Goal: Complete application form: Complete application form

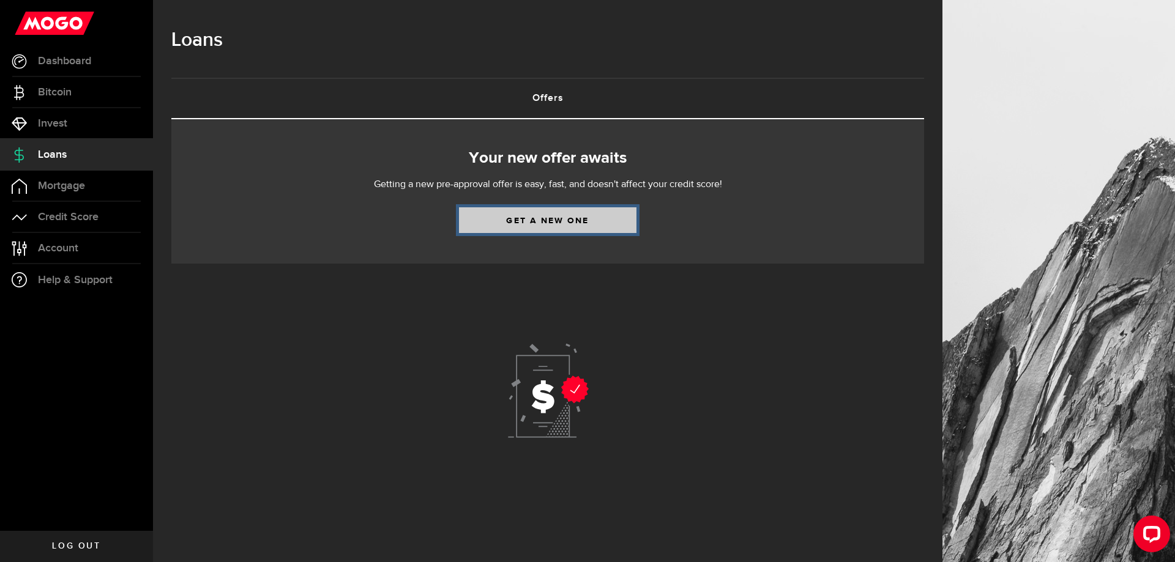
click at [519, 222] on link "Get a new one" at bounding box center [547, 220] width 177 height 26
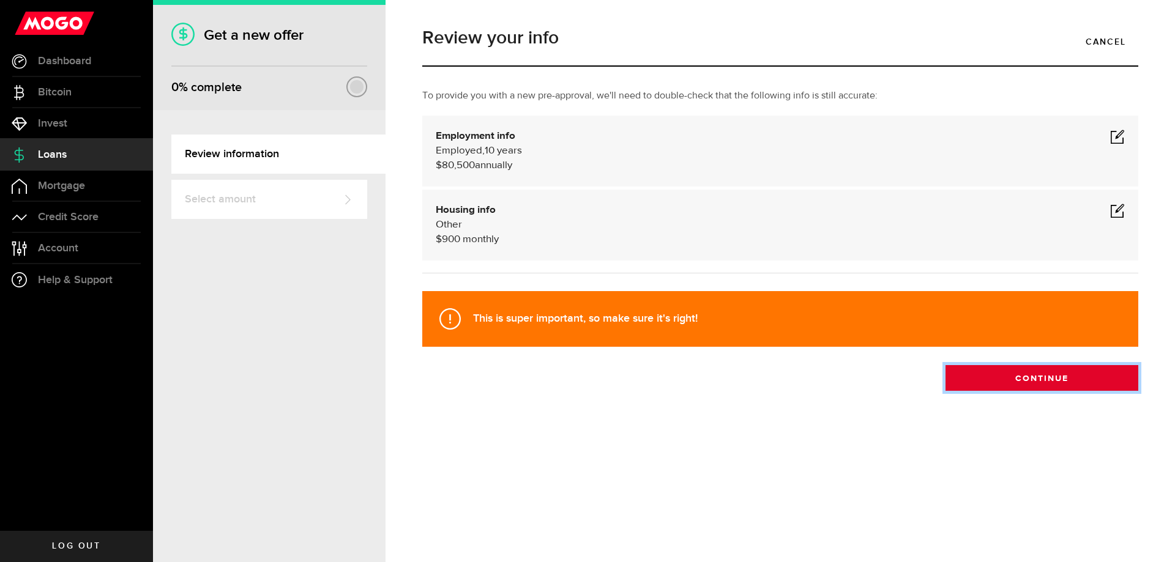
click at [1022, 385] on button "Continue" at bounding box center [1041, 378] width 193 height 26
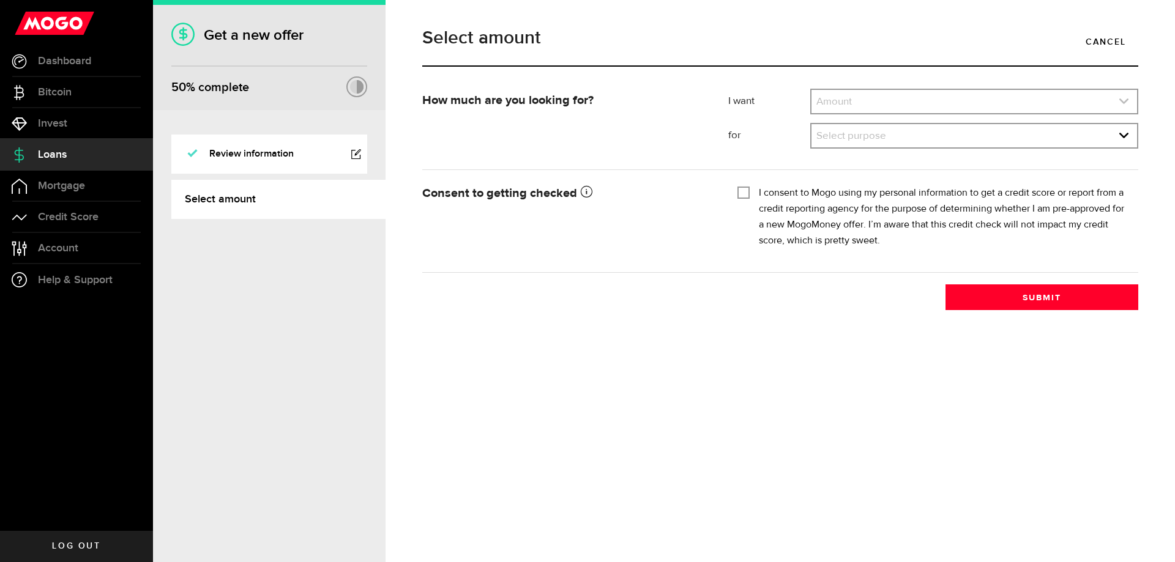
click at [885, 98] on link "expand select" at bounding box center [974, 101] width 326 height 23
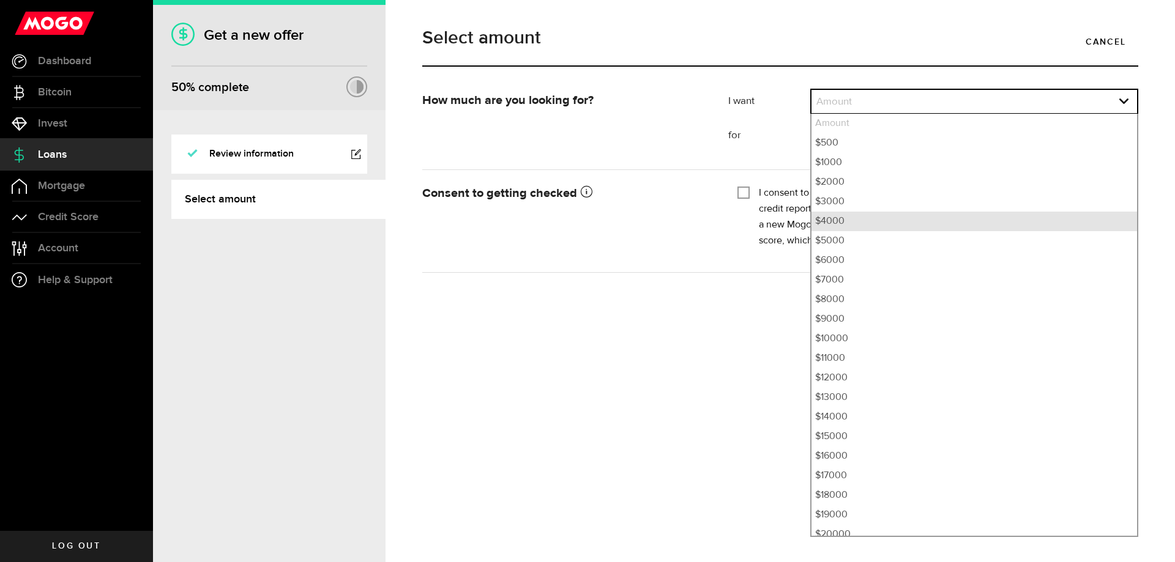
click at [835, 218] on li "$4000" at bounding box center [974, 222] width 326 height 20
select select "4000"
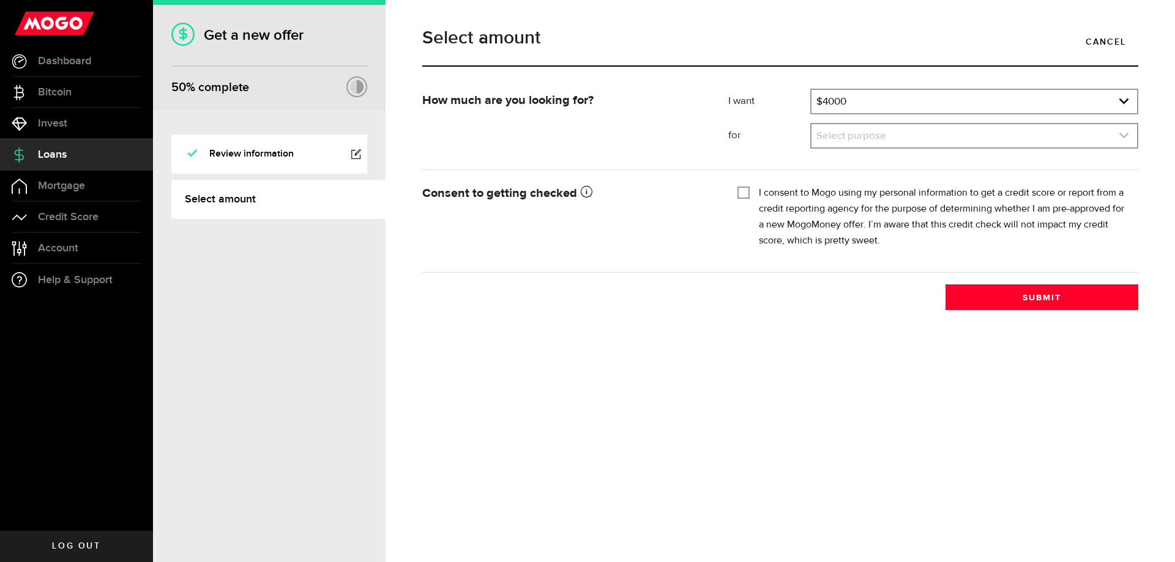
click at [847, 141] on link "expand select" at bounding box center [974, 135] width 326 height 23
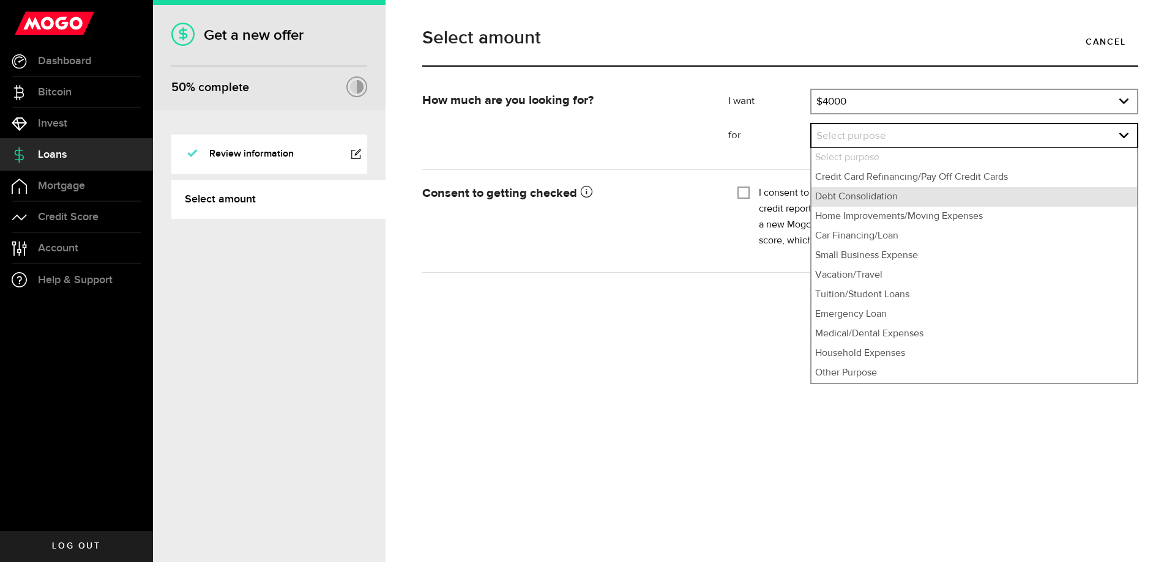
click at [841, 199] on li "Debt Consolidation" at bounding box center [974, 197] width 326 height 20
select select "Debt Consolidation"
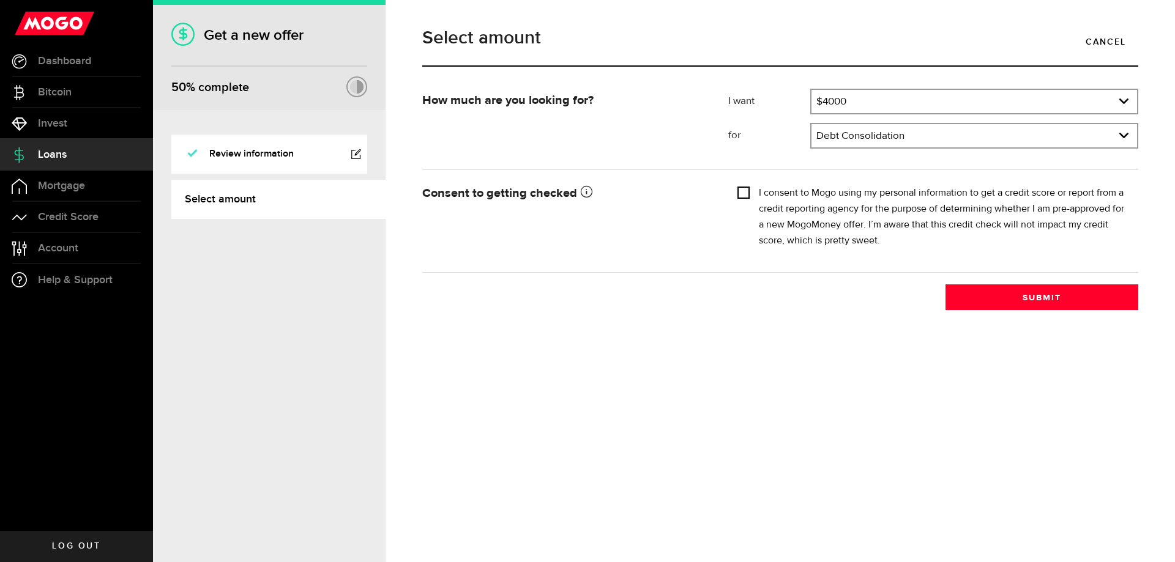
click at [745, 190] on input "I consent to Mogo using my personal information to get a credit score or report…" at bounding box center [743, 191] width 12 height 12
checkbox input "true"
click at [994, 294] on button "Submit" at bounding box center [1041, 298] width 193 height 26
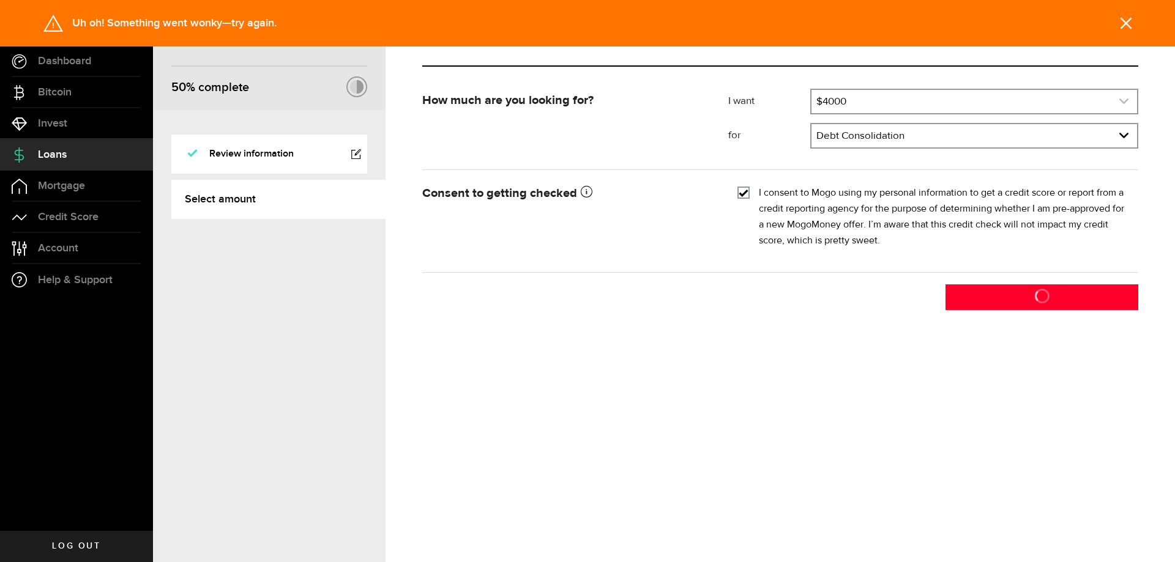
click at [990, 97] on link "expand select" at bounding box center [974, 101] width 326 height 23
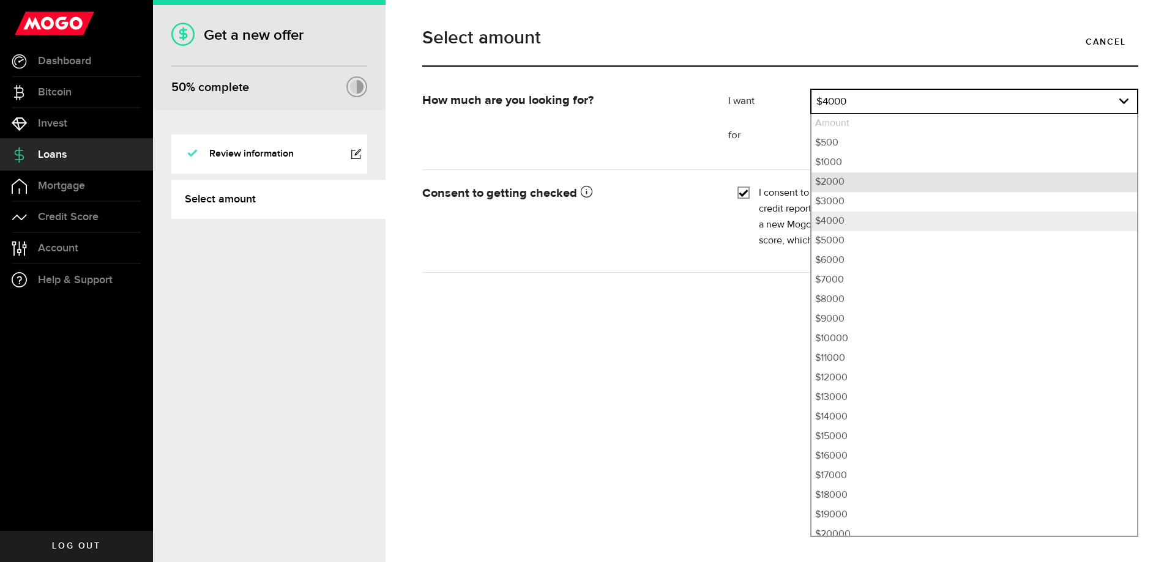
click at [896, 188] on li "$2000" at bounding box center [974, 183] width 326 height 20
select select "2000"
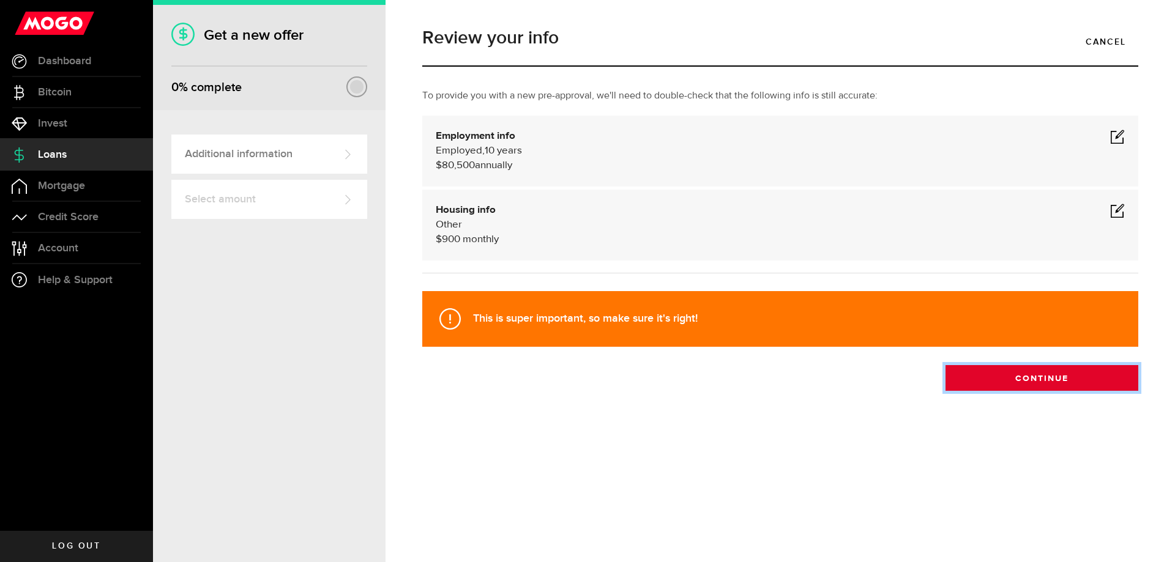
click at [1108, 378] on button "Continue" at bounding box center [1041, 378] width 193 height 26
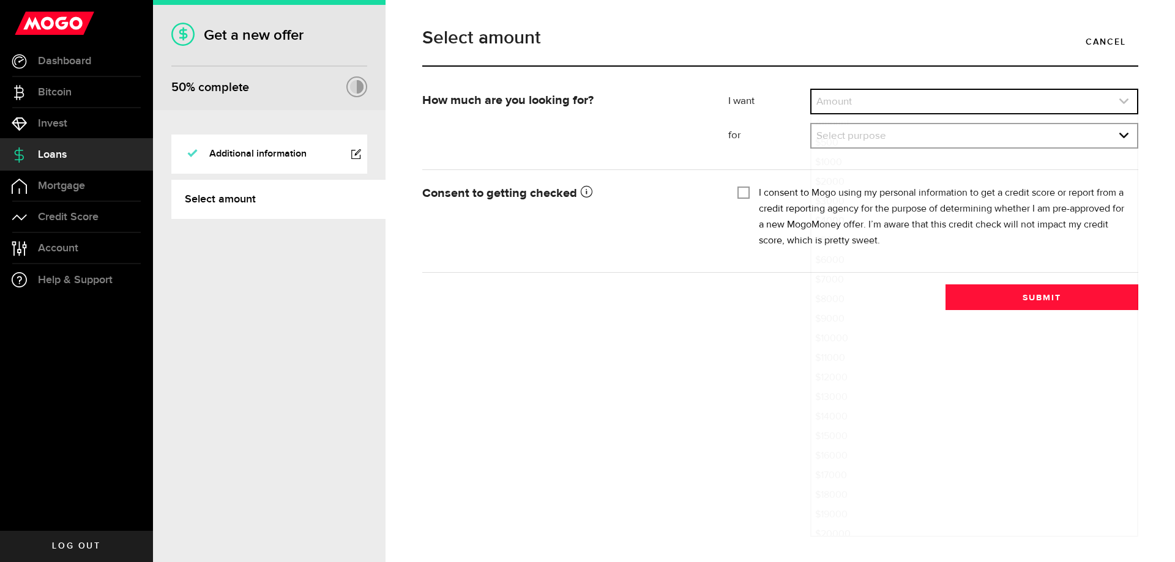
click at [986, 98] on link "expand select" at bounding box center [974, 101] width 326 height 23
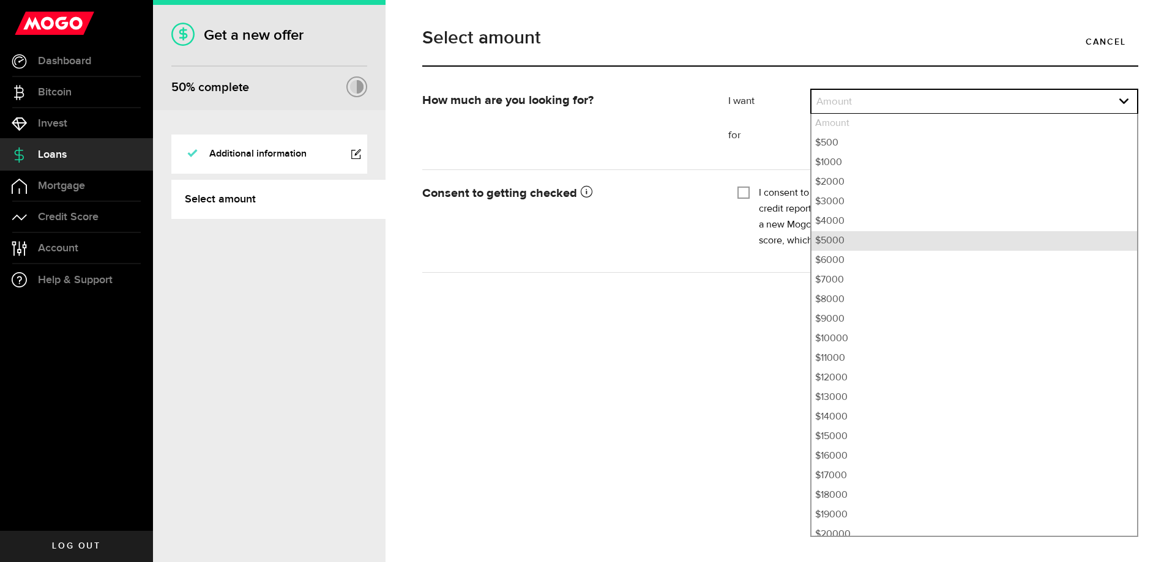
click at [866, 239] on li "$5000" at bounding box center [974, 241] width 326 height 20
select select "5000"
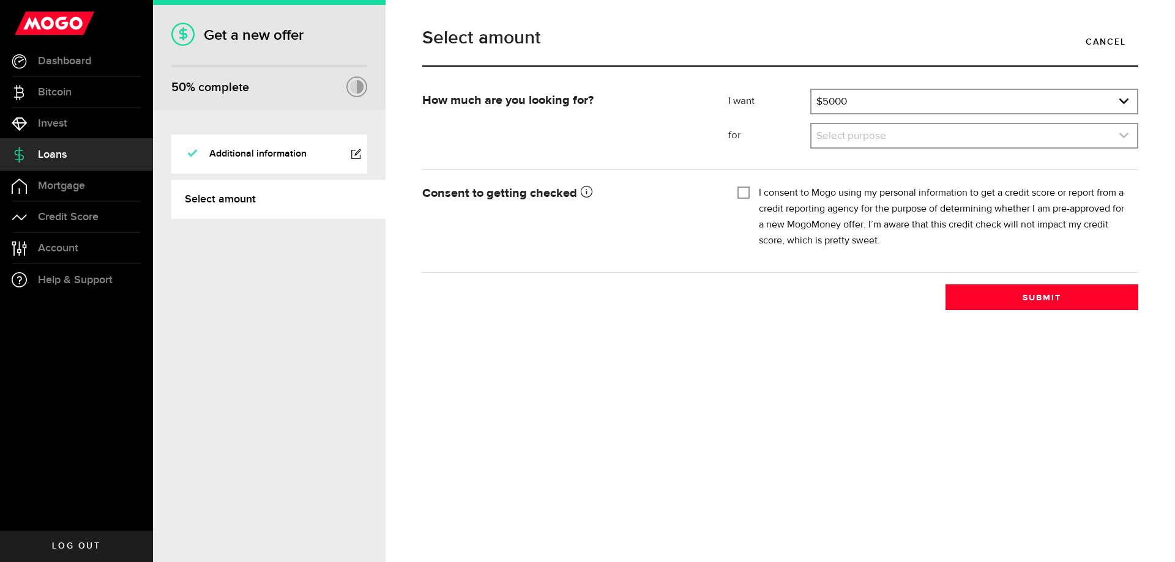
click at [861, 136] on link "expand select" at bounding box center [974, 135] width 326 height 23
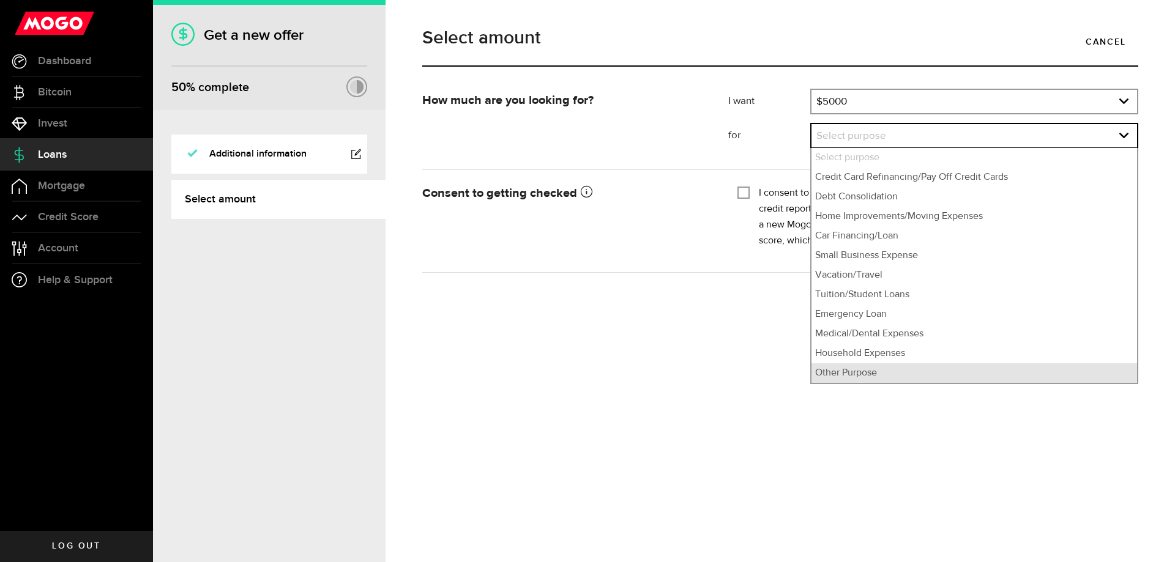
click at [855, 376] on li "Other Purpose" at bounding box center [974, 373] width 326 height 20
select select "Other Purpose"
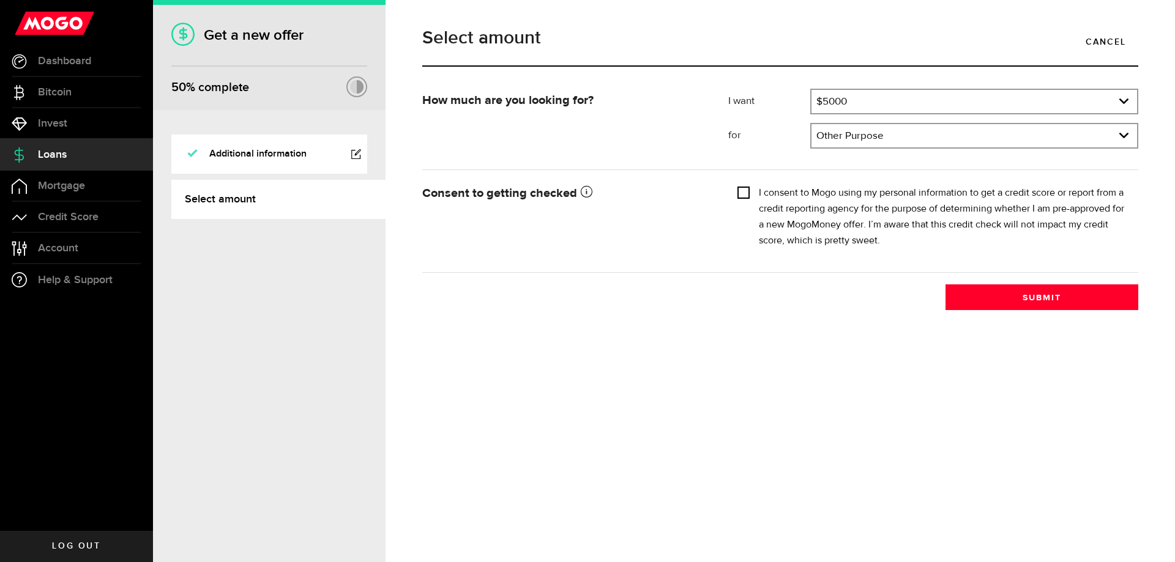
click at [746, 188] on input "I consent to Mogo using my personal information to get a credit score or report…" at bounding box center [743, 191] width 12 height 12
checkbox input "true"
click at [1052, 305] on button "Submit" at bounding box center [1041, 298] width 193 height 26
